Goal: Information Seeking & Learning: Check status

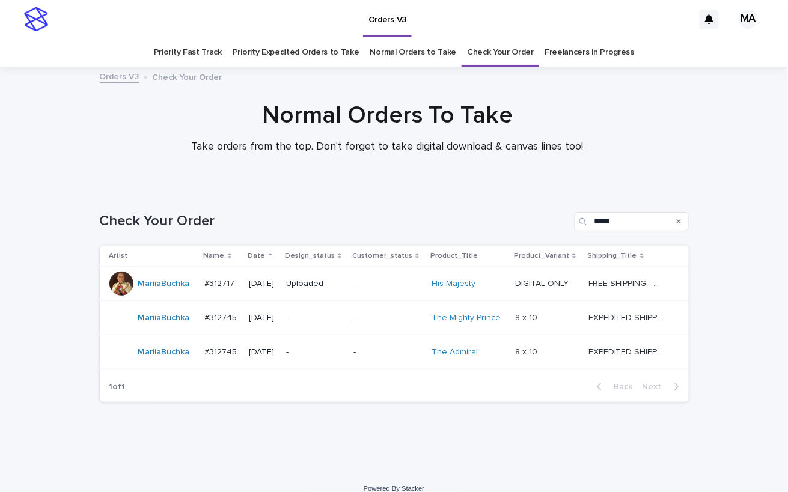
scroll to position [13, 0]
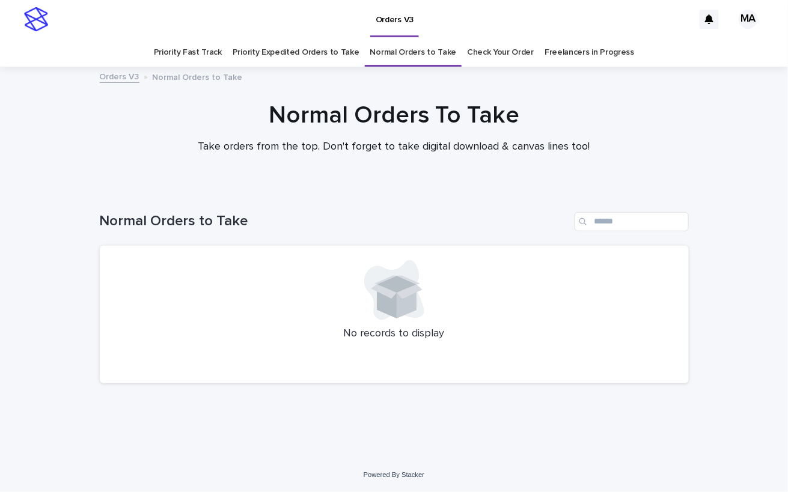
click at [488, 41] on link "Check Your Order" at bounding box center [500, 52] width 67 height 28
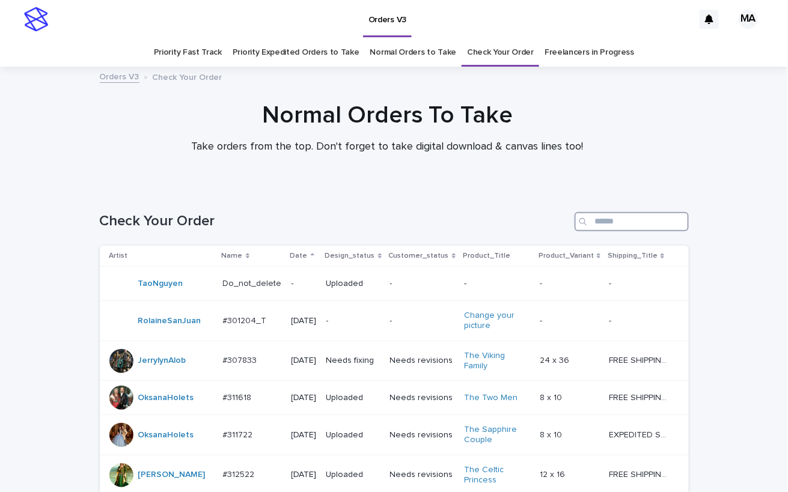
click at [590, 221] on input "Search" at bounding box center [632, 221] width 114 height 19
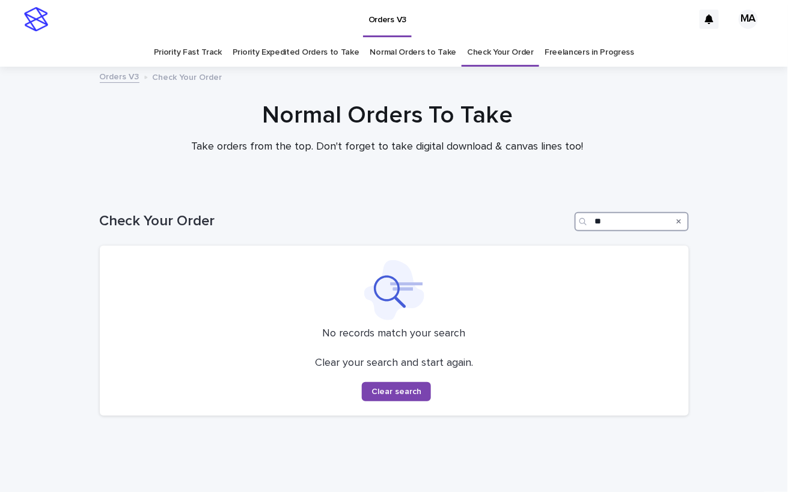
type input "*"
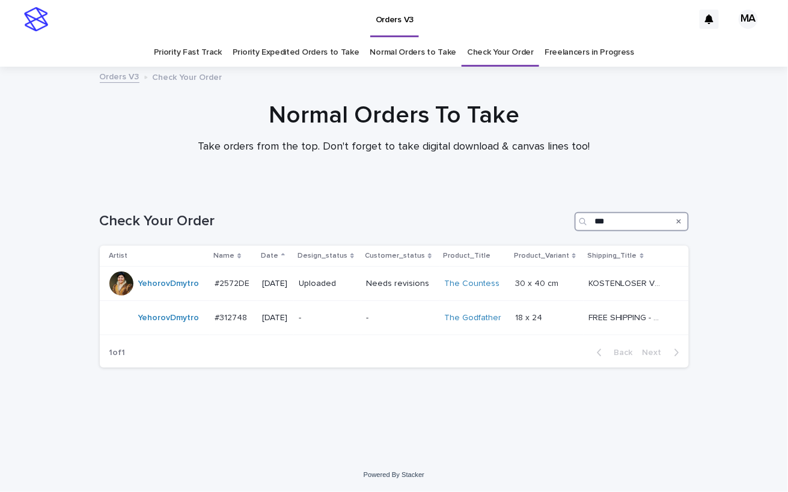
type input "***"
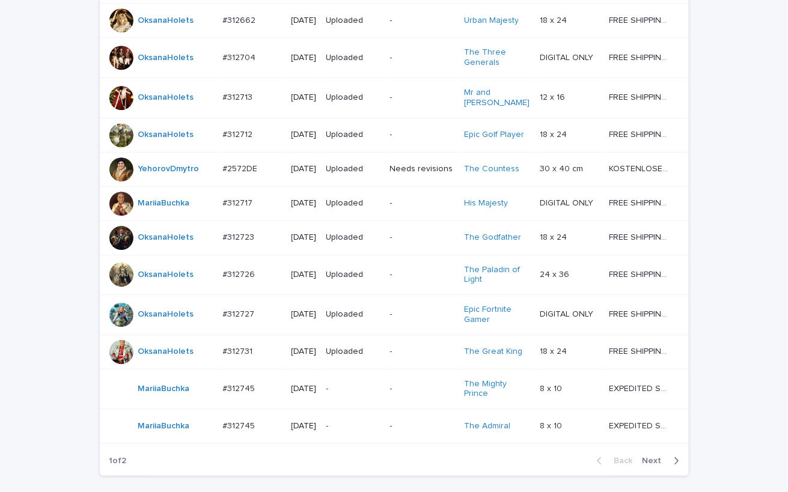
scroll to position [1108, 0]
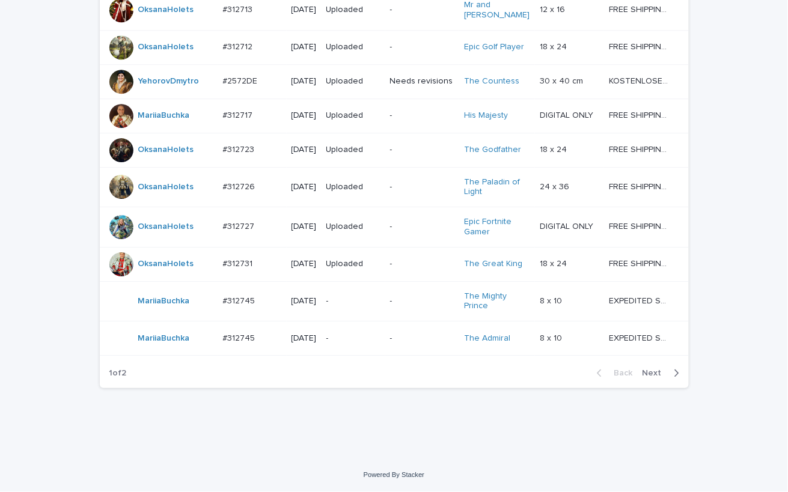
click at [648, 376] on span "Next" at bounding box center [656, 373] width 26 height 8
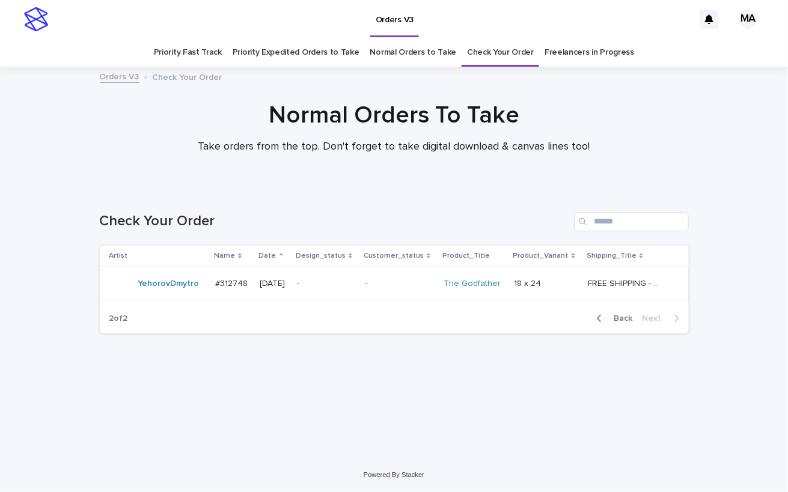
click at [340, 292] on div "-" at bounding box center [326, 284] width 58 height 20
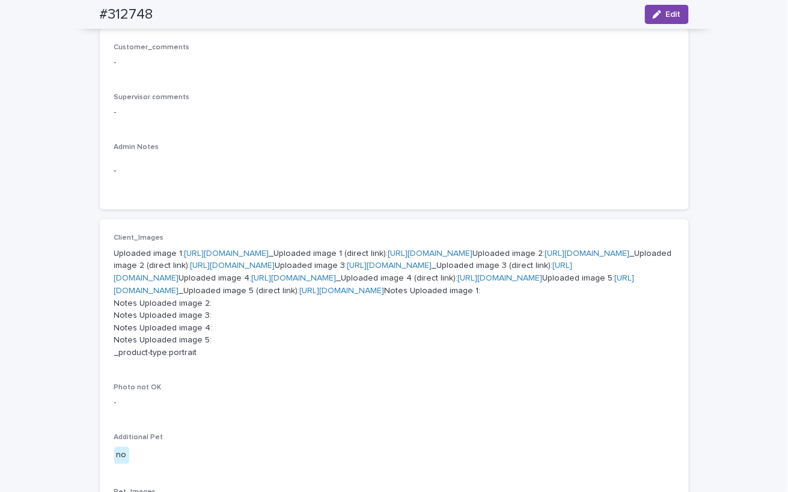
scroll to position [210, 0]
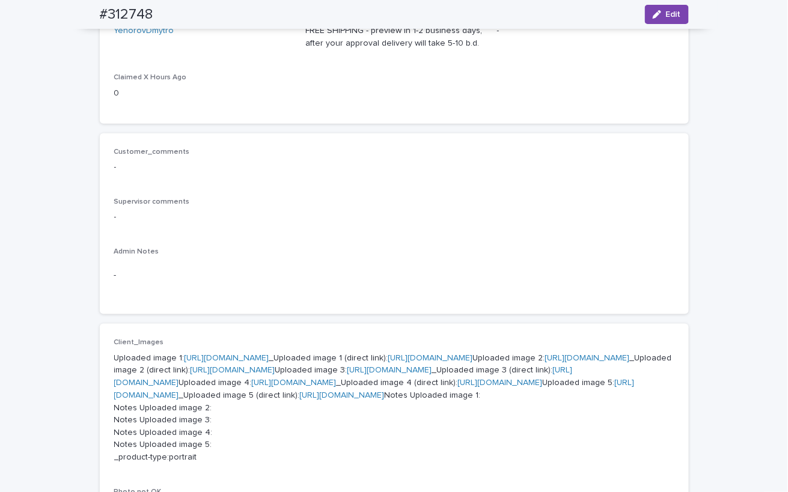
click at [269, 361] on link "https://cdn.shopify.com-uploadkit.app/s/files/1/0033/4807/0511/files/download.h…" at bounding box center [227, 358] width 85 height 8
click at [545, 362] on link "https://cdn.shopify.com-uploadkit.app/s/files/1/0033/4807/0511/files/download.h…" at bounding box center [587, 358] width 85 height 8
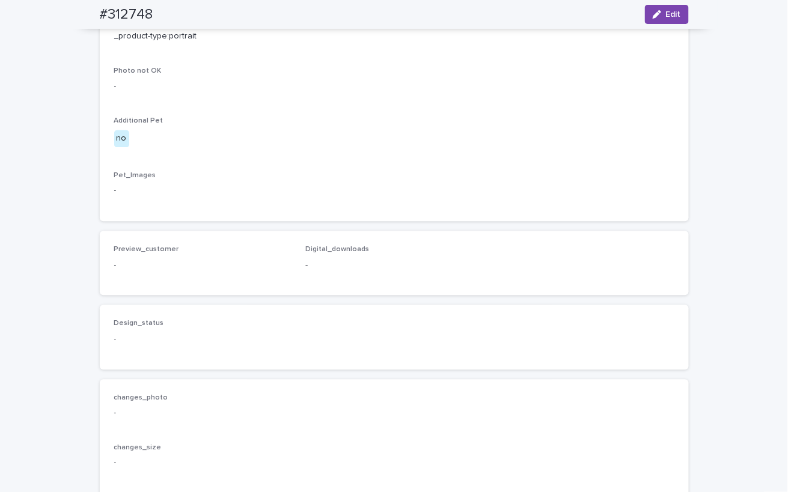
scroll to position [631, 0]
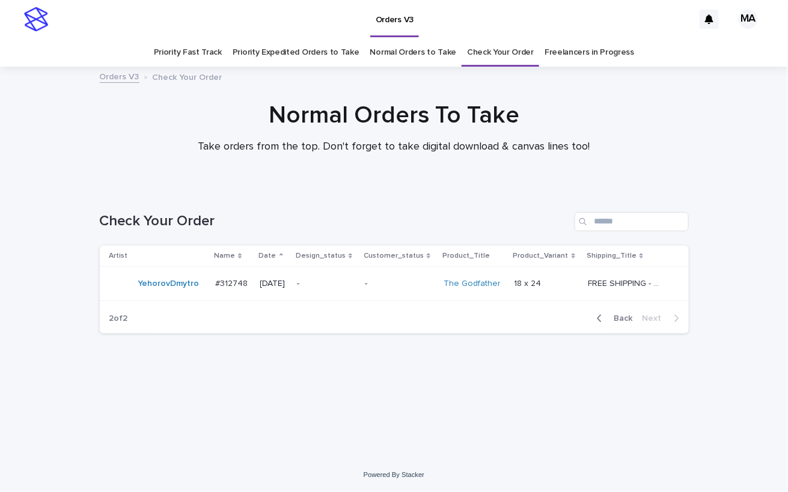
click at [625, 427] on div "Loading... Saving… Loading... Saving… Check Your Order Artist Name Date Design_…" at bounding box center [394, 308] width 601 height 240
click at [686, 424] on div "Loading... Saving… Loading... Saving… Check Your Order Artist Name Date Design_…" at bounding box center [394, 308] width 601 height 240
click at [739, 109] on div "Normal Orders To Take Take orders from the top. Don't forget to take digital do…" at bounding box center [394, 133] width 788 height 64
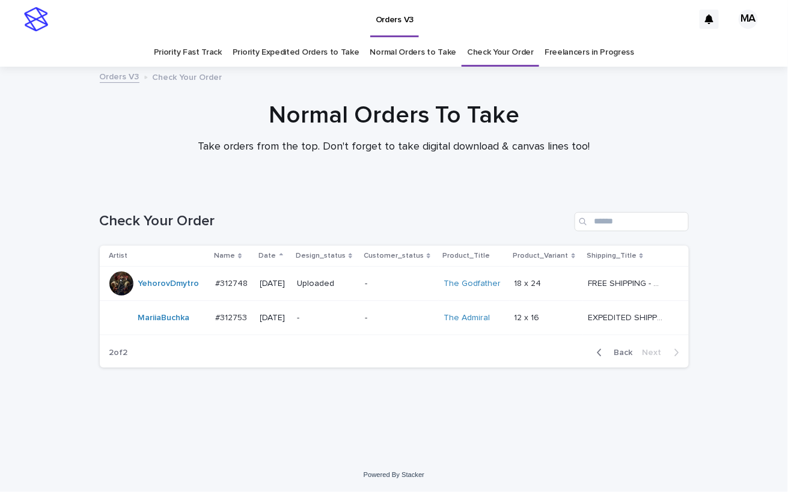
click at [417, 420] on div "Loading... Saving… Loading... Saving… Check Your Order Artist Name Date Design_…" at bounding box center [394, 308] width 601 height 240
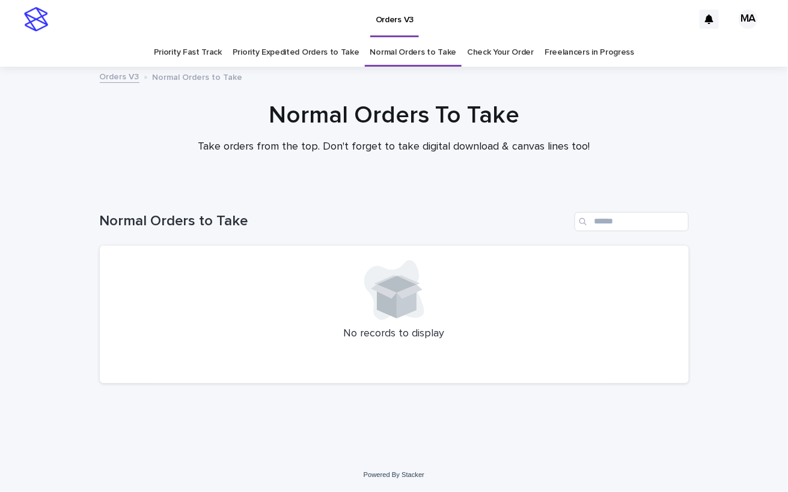
click at [304, 55] on link "Priority Expedited Orders to Take" at bounding box center [296, 52] width 127 height 28
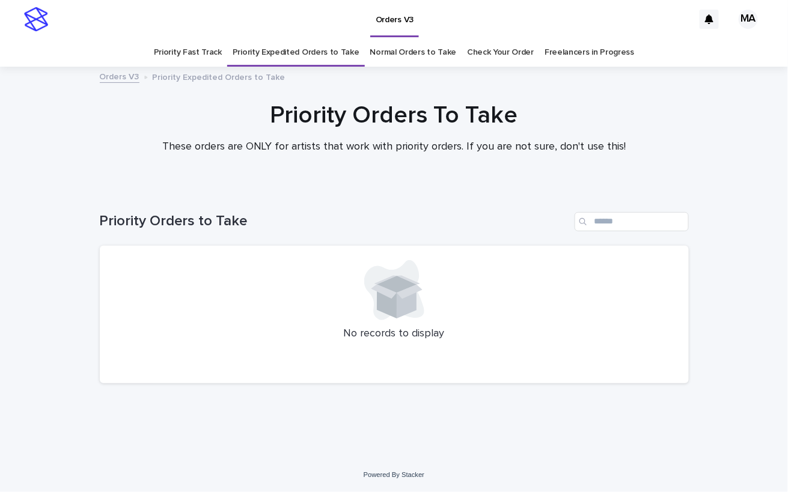
click at [194, 50] on link "Priority Fast Track" at bounding box center [188, 52] width 68 height 28
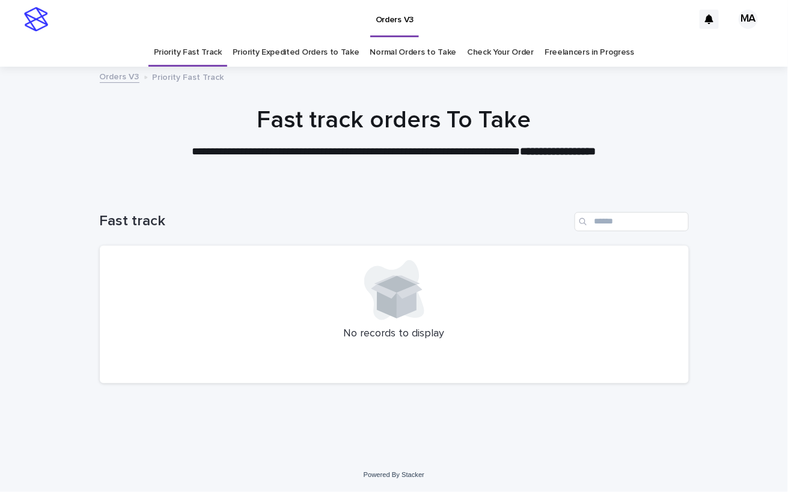
click at [395, 53] on link "Normal Orders to Take" at bounding box center [413, 52] width 87 height 28
